Goal: Find specific page/section: Find specific page/section

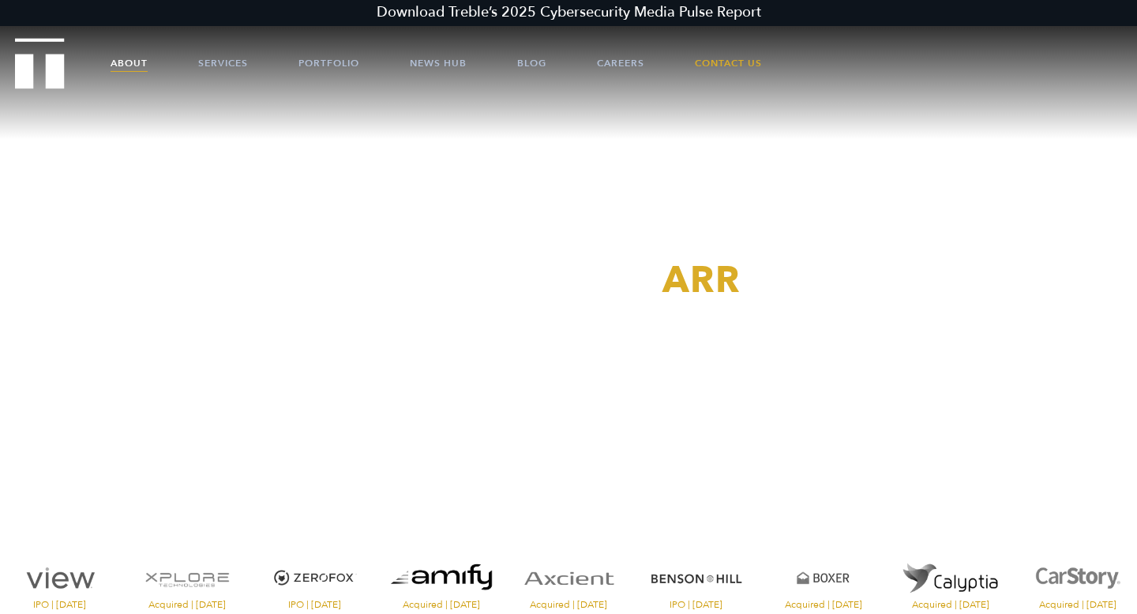
click at [141, 62] on link "About" at bounding box center [129, 62] width 37 height 47
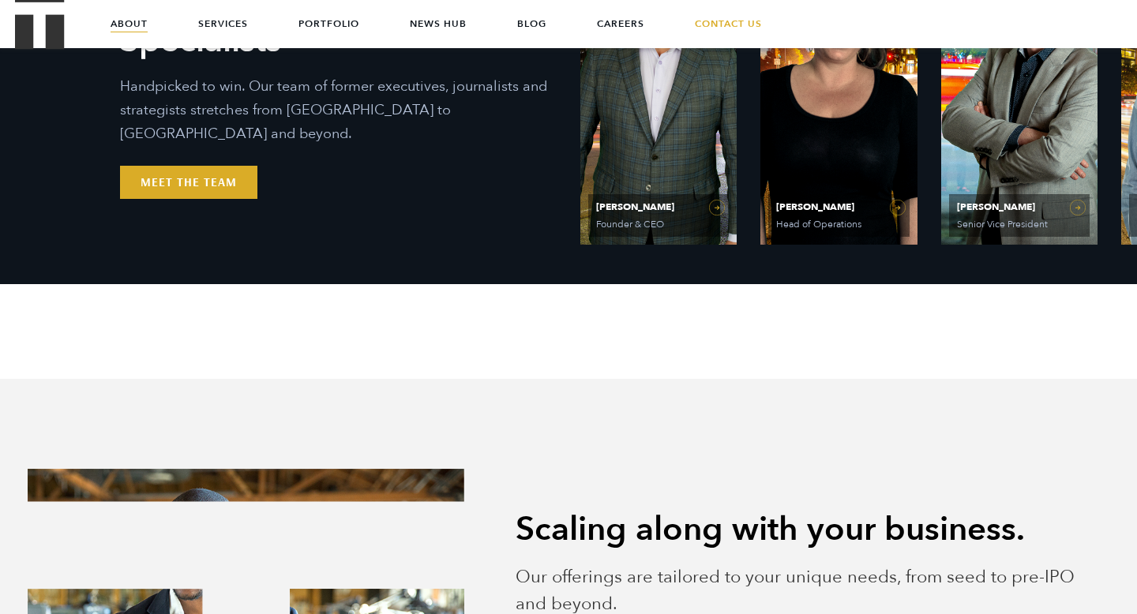
scroll to position [794, 0]
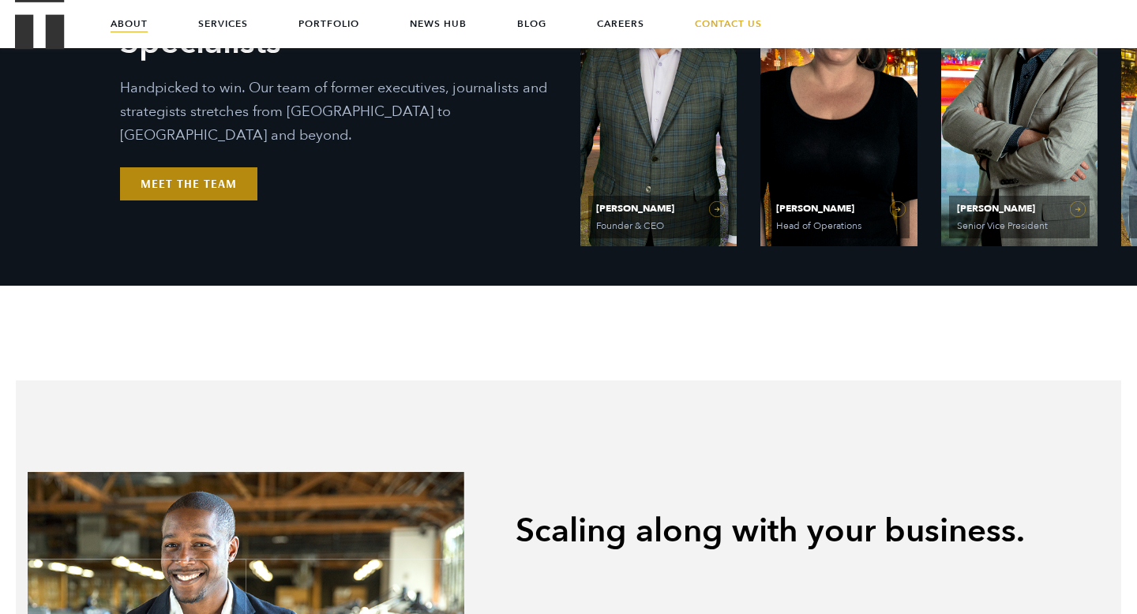
click at [247, 167] on link "Meet the Team" at bounding box center [188, 183] width 137 height 33
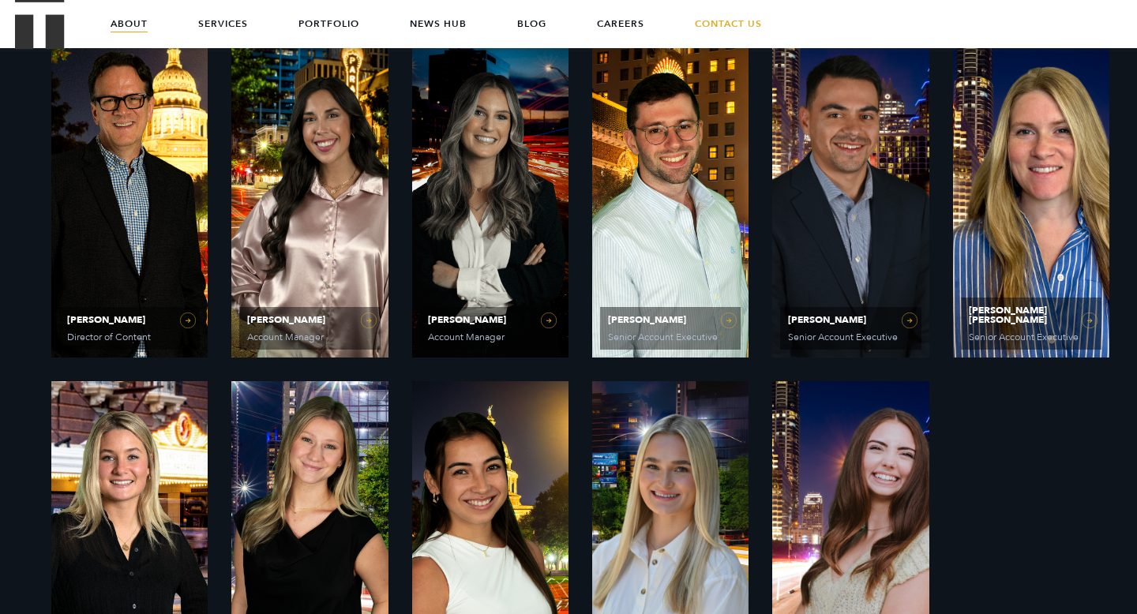
scroll to position [1018, 0]
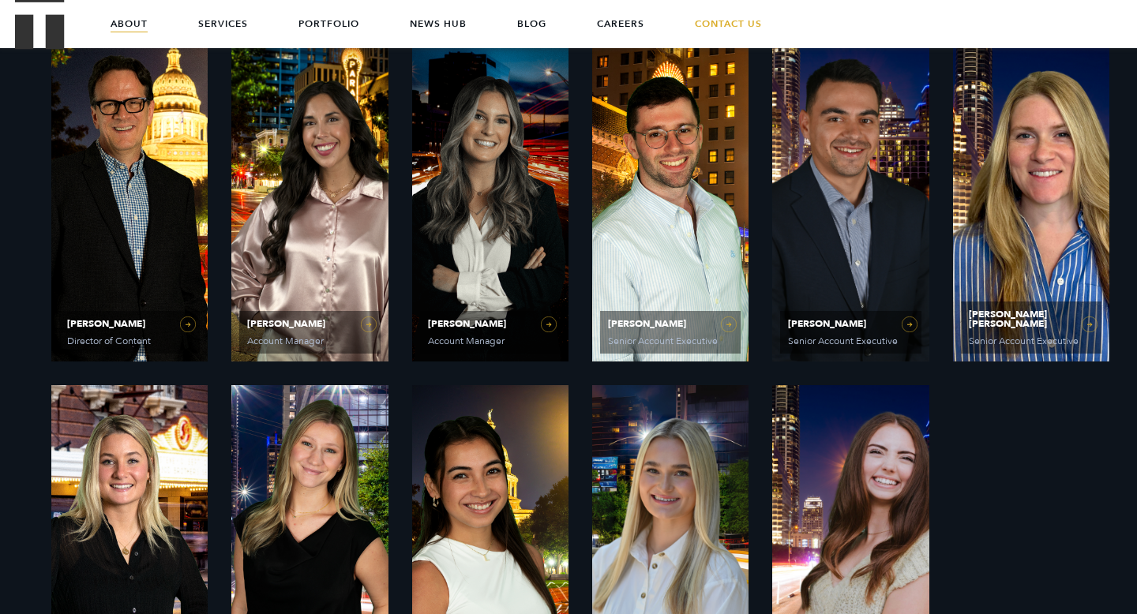
click at [519, 196] on div "PR Experts & Media Specialists Handpicked to win. Our team of former executives…" at bounding box center [338, 204] width 415 height 202
click at [516, 323] on span "[PERSON_NAME]" at bounding box center [490, 323] width 125 height 9
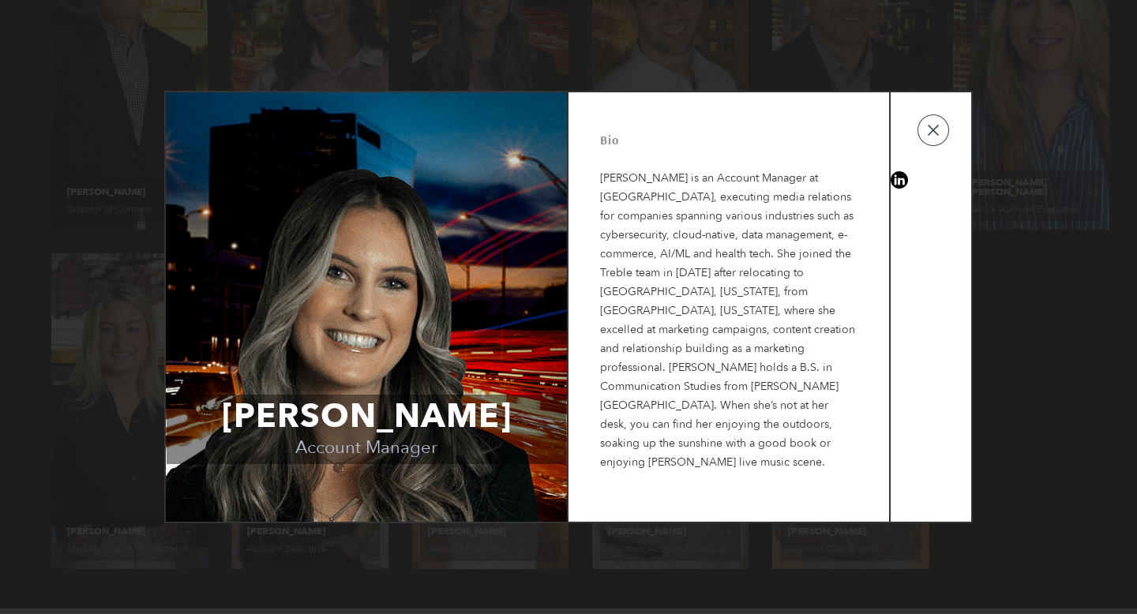
scroll to position [1164, 0]
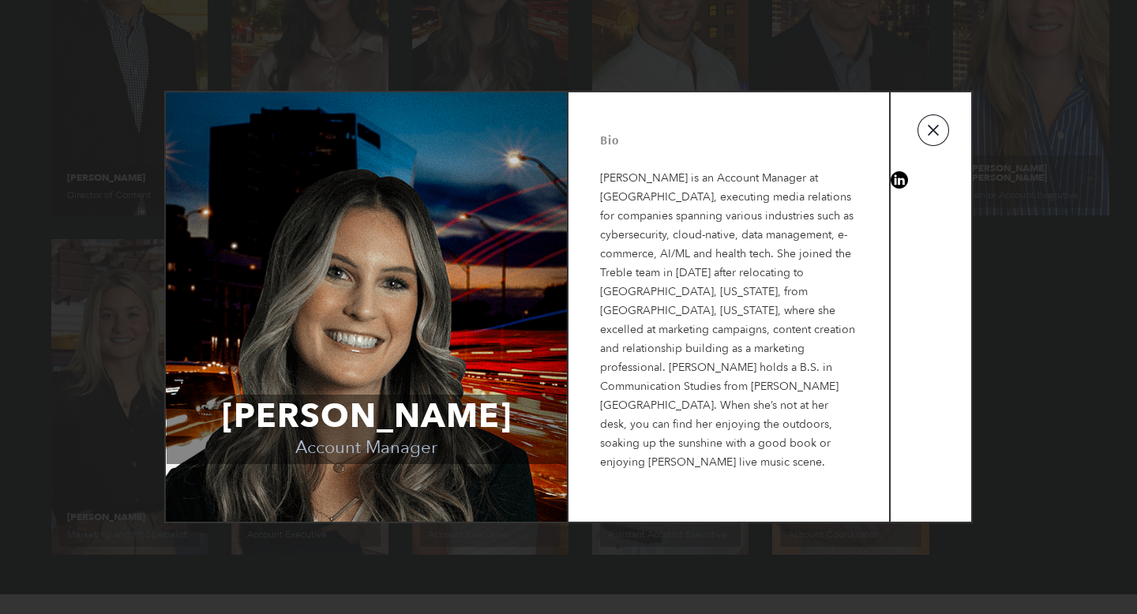
click at [935, 130] on button "button" at bounding box center [934, 131] width 32 height 32
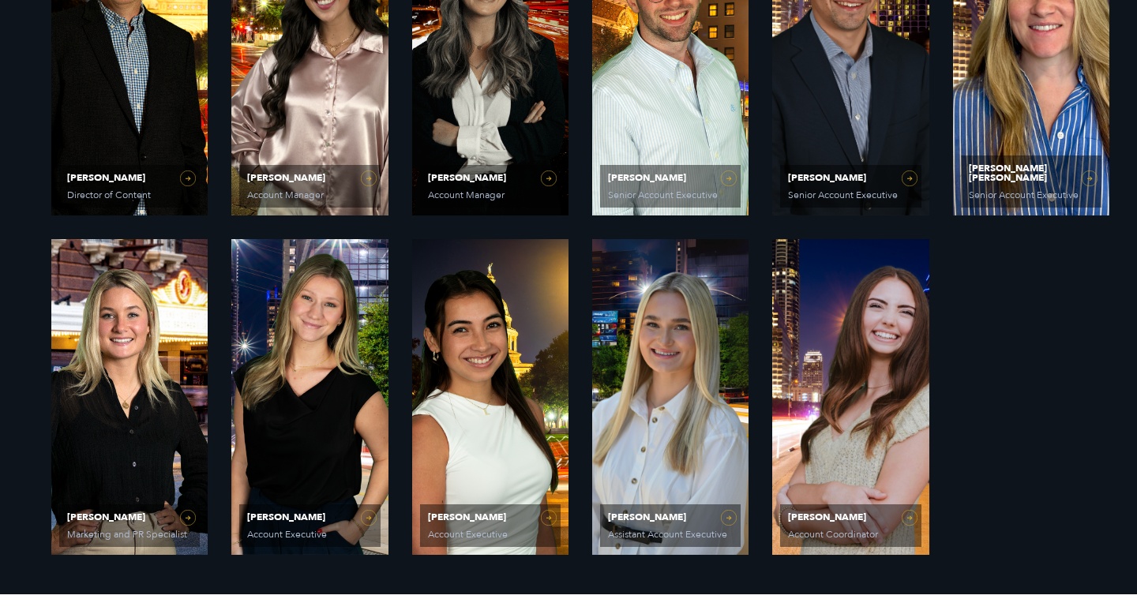
click at [310, 71] on p "Handpicked to win. Our team of former executives, journalists and strategists s…" at bounding box center [337, 79] width 393 height 64
click at [337, 182] on span "[PERSON_NAME] Account Manager" at bounding box center [309, 186] width 141 height 43
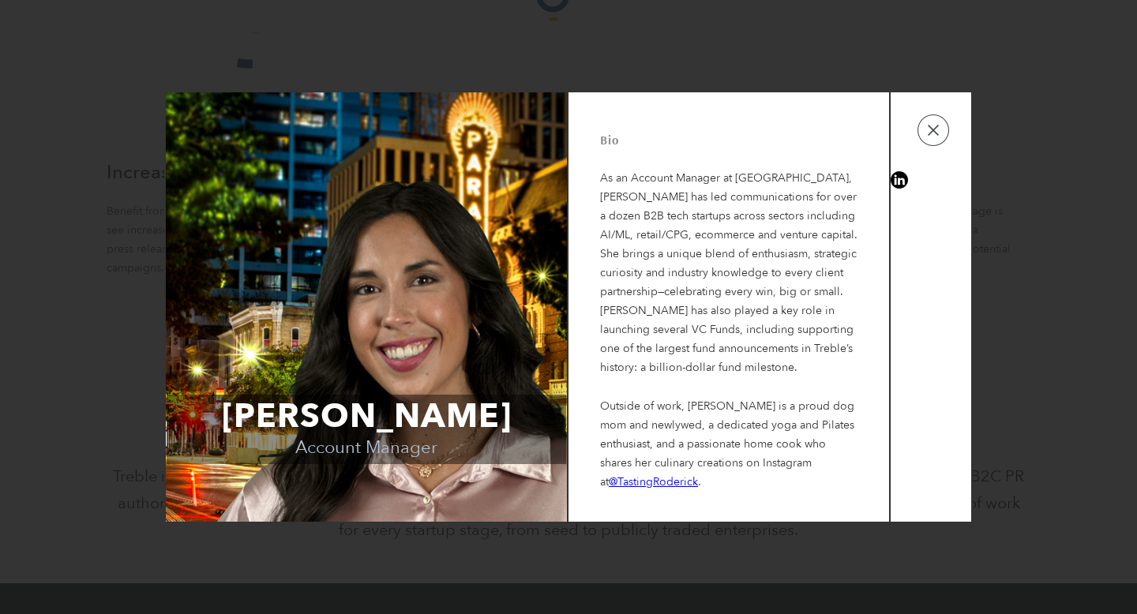
scroll to position [3360, 0]
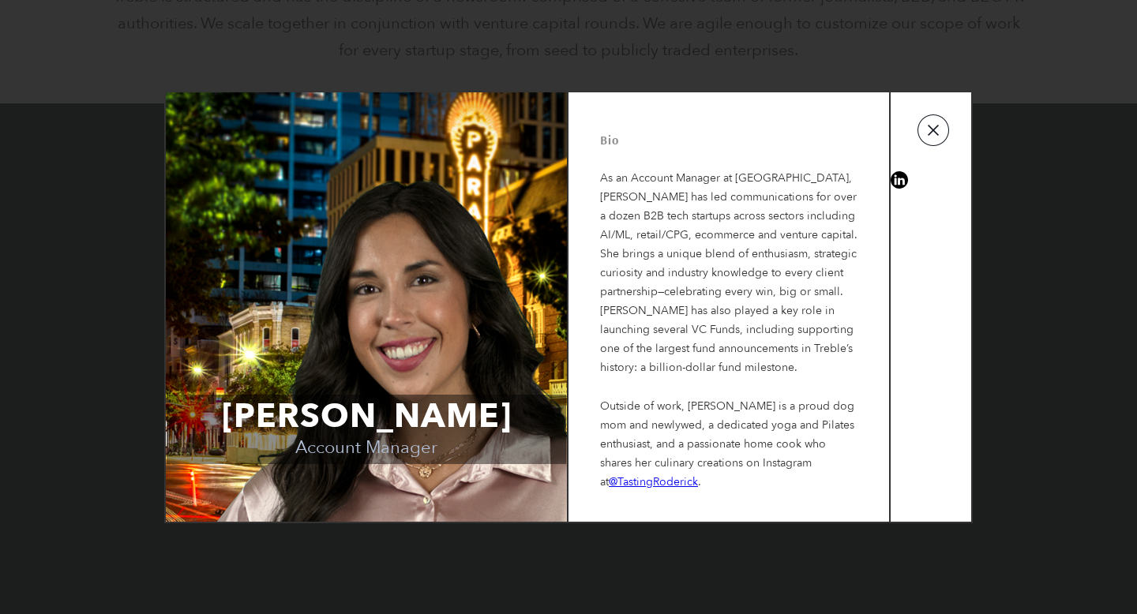
click at [937, 126] on button "button" at bounding box center [934, 131] width 32 height 32
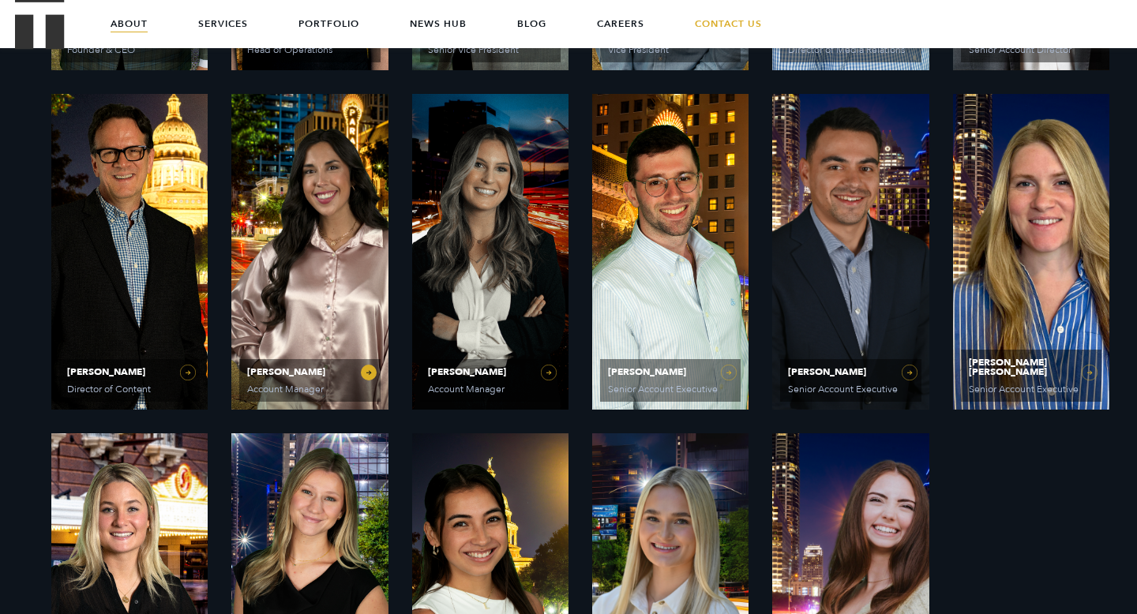
scroll to position [916, 0]
